Goal: Information Seeking & Learning: Learn about a topic

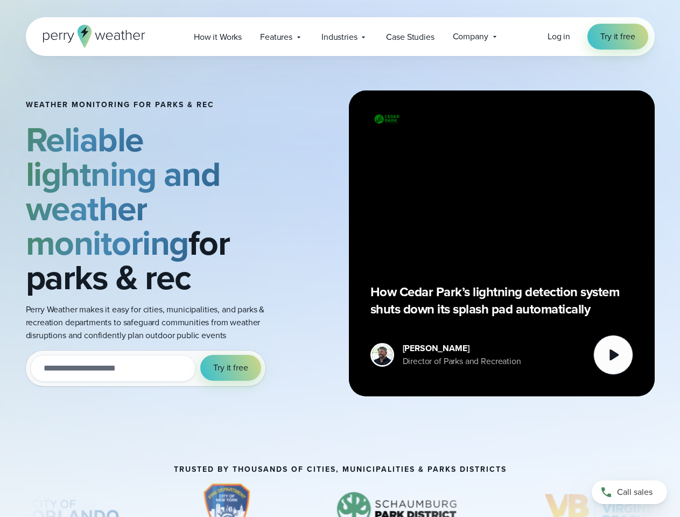
click at [340, 258] on div "Weather Monitoring for parks & rec Reliable lightning and weather monitoring fo…" at bounding box center [340, 243] width 629 height 375
click at [340, 37] on span "Industries" at bounding box center [339, 37] width 36 height 13
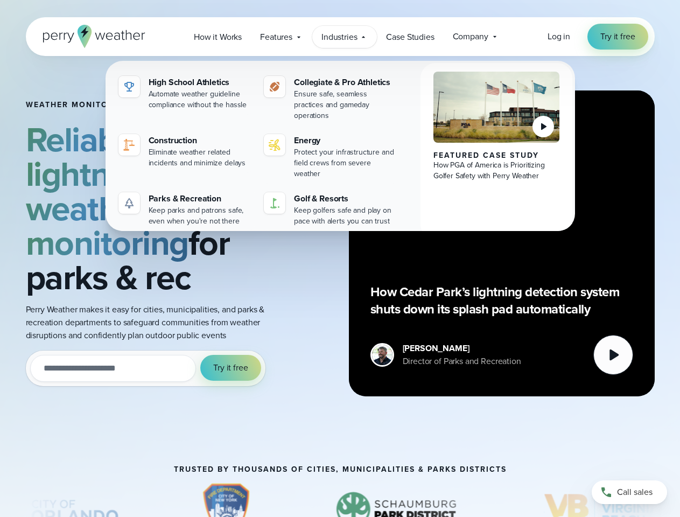
click at [145, 368] on input "email" at bounding box center [113, 368] width 166 height 27
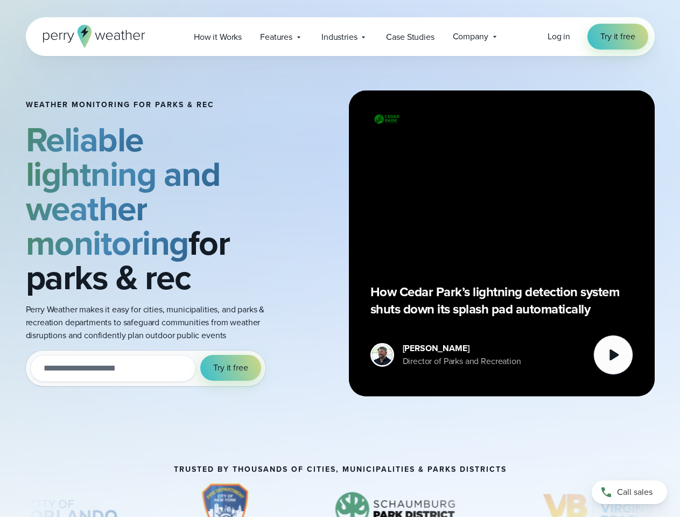
click at [231, 368] on span "Try it free" at bounding box center [230, 367] width 34 height 13
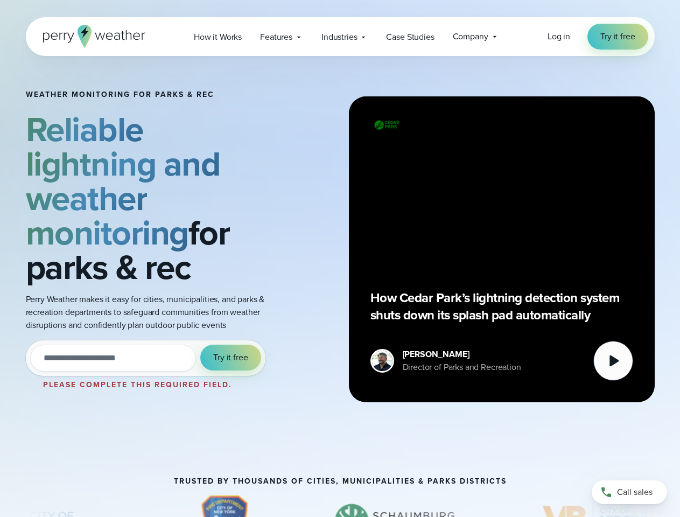
click at [502, 243] on div "How Cedar Park’s lightning detection system shuts down its splash pad automatic…" at bounding box center [501, 249] width 263 height 263
click at [613, 355] on icon at bounding box center [613, 361] width 22 height 22
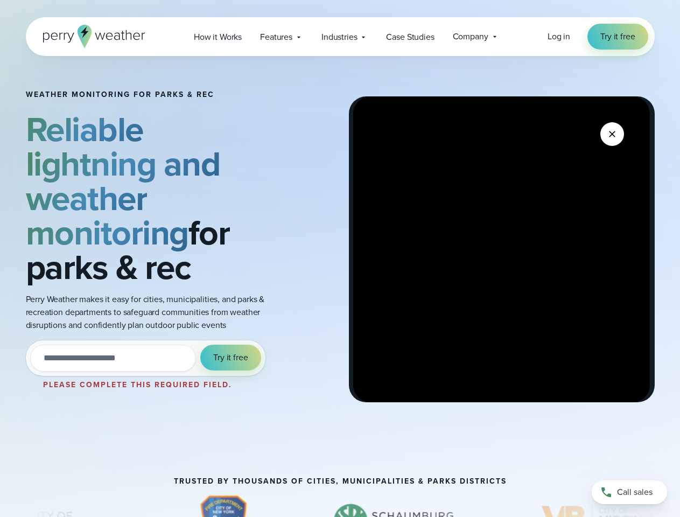
click at [340, 500] on img "3 of 8" at bounding box center [394, 521] width 153 height 54
click at [0, 500] on div at bounding box center [340, 523] width 680 height 59
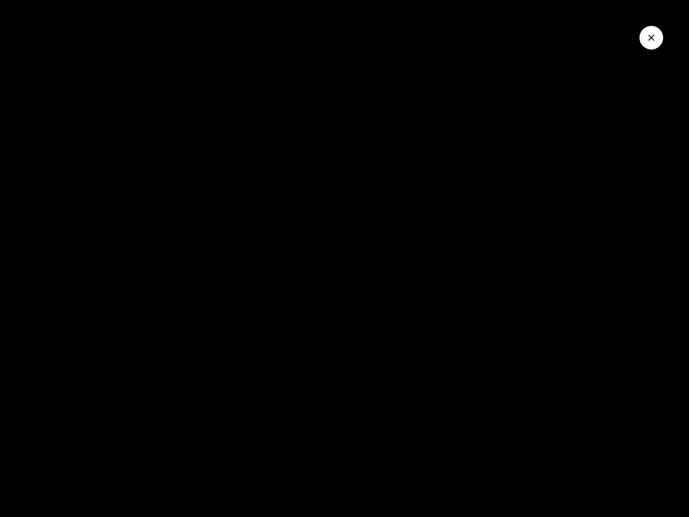
click at [0, 500] on div at bounding box center [344, 523] width 689 height 59
click at [0, 500] on wistia-player at bounding box center [344, 258] width 689 height 517
